Goal: Transaction & Acquisition: Purchase product/service

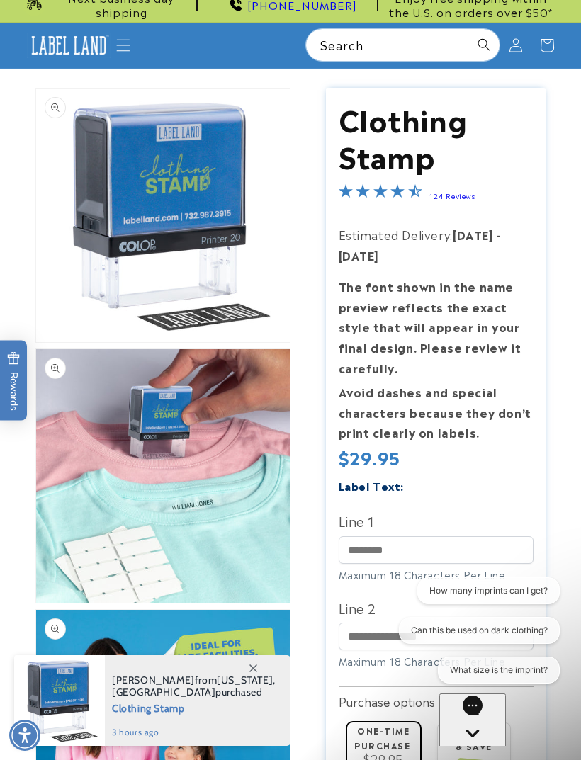
scroll to position [13, 0]
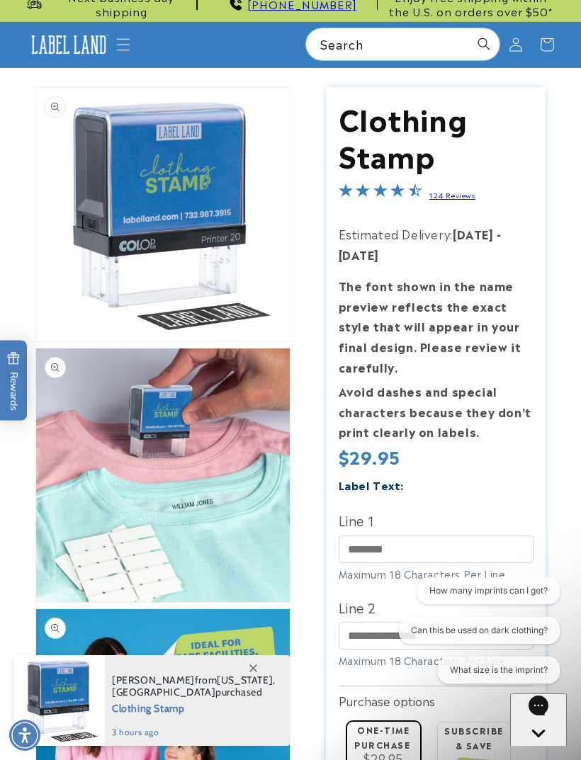
click at [250, 681] on span at bounding box center [252, 667] width 25 height 25
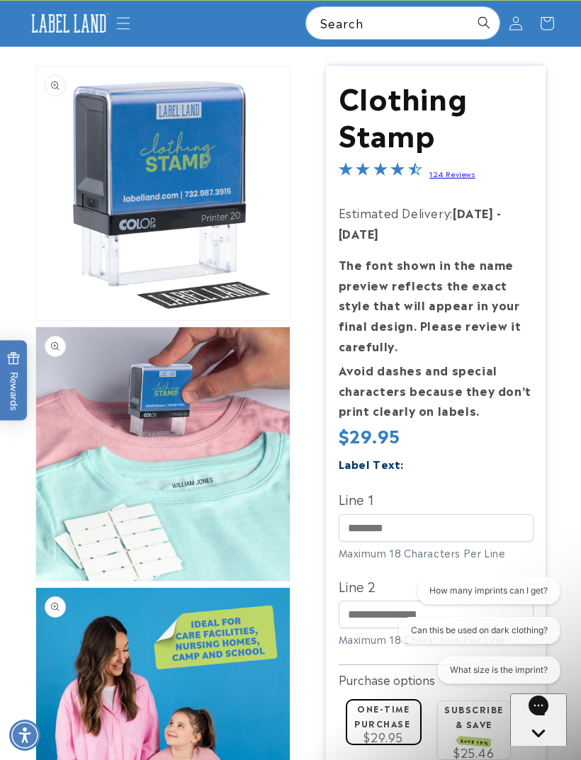
scroll to position [0, 0]
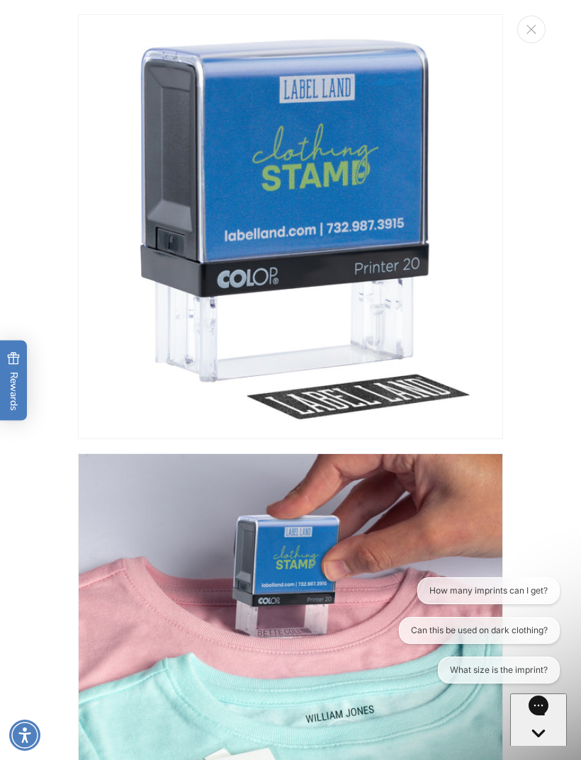
scroll to position [892, 0]
